Goal: Task Accomplishment & Management: Complete application form

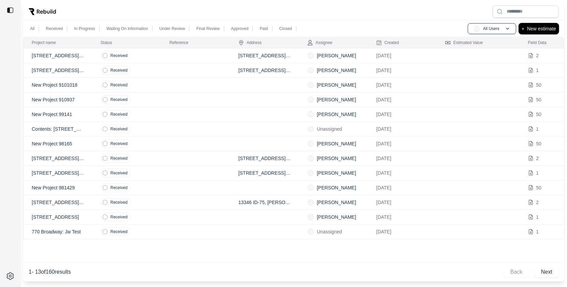
click at [546, 33] on button "+ New estimate" at bounding box center [539, 28] width 40 height 11
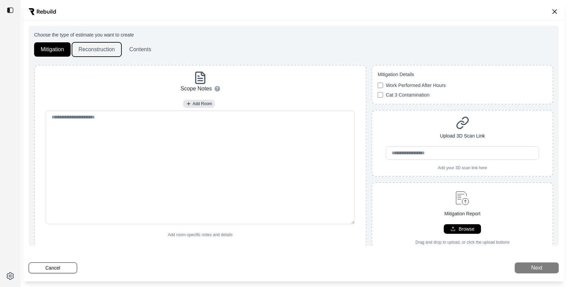
click at [88, 47] on button "Reconstruction" at bounding box center [96, 49] width 49 height 14
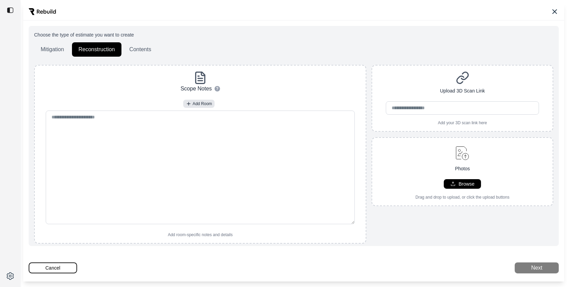
click at [54, 269] on button "Cancel" at bounding box center [53, 267] width 48 height 11
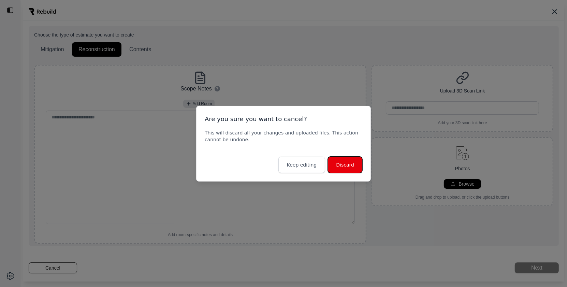
click at [347, 162] on button "Discard" at bounding box center [345, 165] width 34 height 16
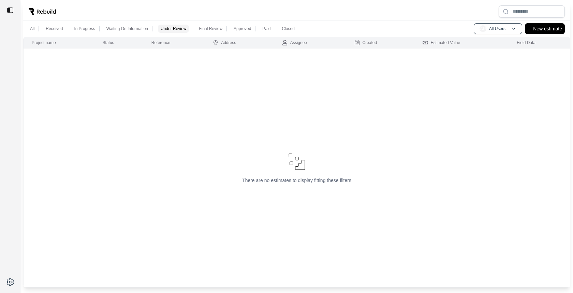
click at [190, 14] on div at bounding box center [296, 12] width 547 height 18
